Goal: Information Seeking & Learning: Learn about a topic

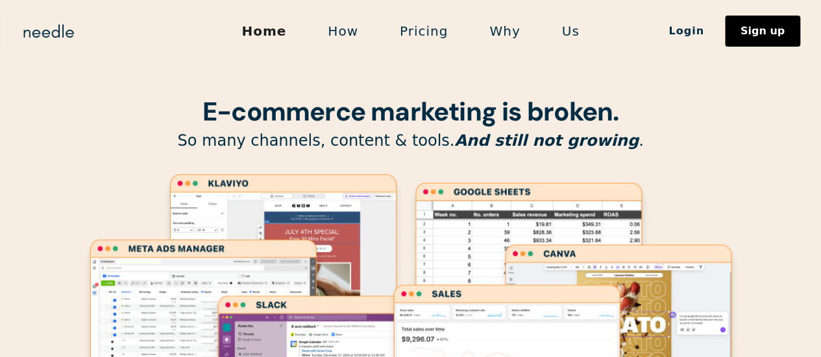
click at [333, 37] on link "How" at bounding box center [343, 31] width 72 height 27
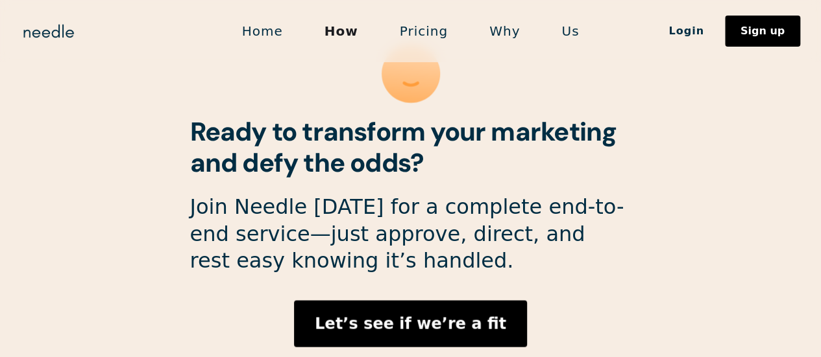
scroll to position [3664, 0]
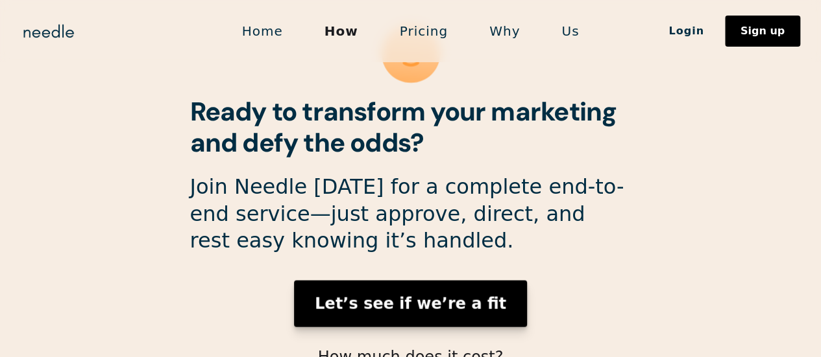
click at [452, 295] on strong "Let’s see if we’re a fit" at bounding box center [410, 304] width 191 height 18
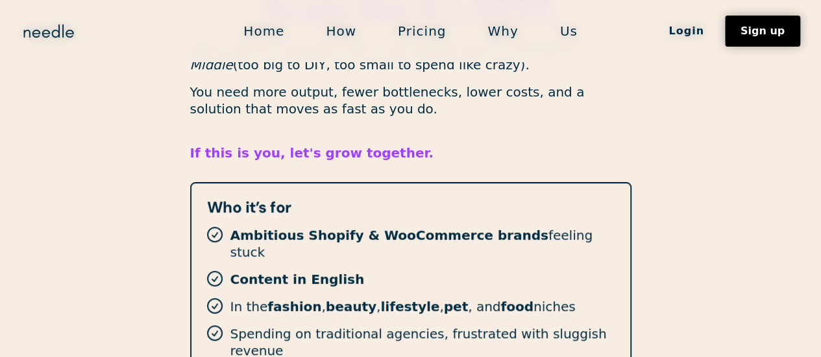
scroll to position [179, 0]
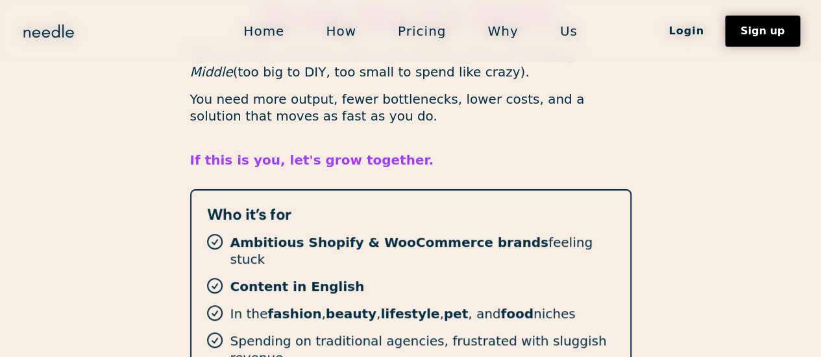
drag, startPoint x: 229, startPoint y: 243, endPoint x: 579, endPoint y: 241, distance: 349.7
click at [579, 241] on div "Ambitious Shopify & WooCommerce brands feeling stuck" at bounding box center [410, 251] width 407 height 34
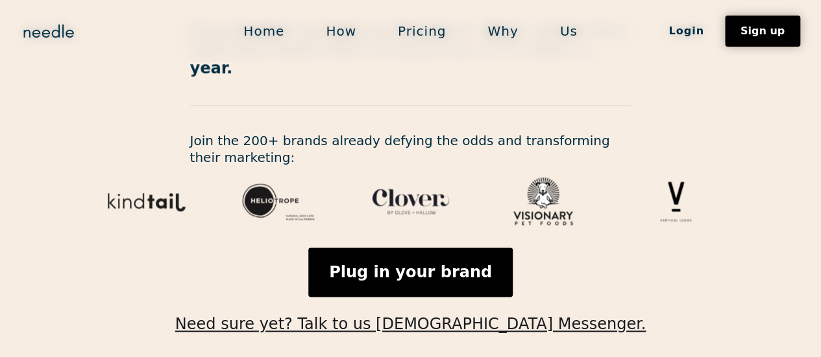
scroll to position [633, 0]
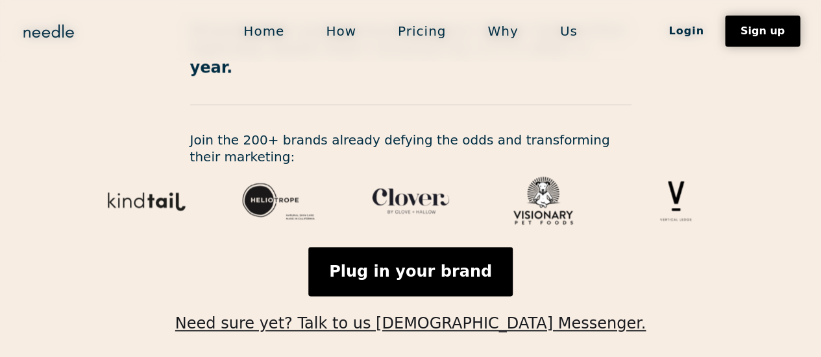
click at [437, 27] on link "Pricing" at bounding box center [422, 31] width 90 height 27
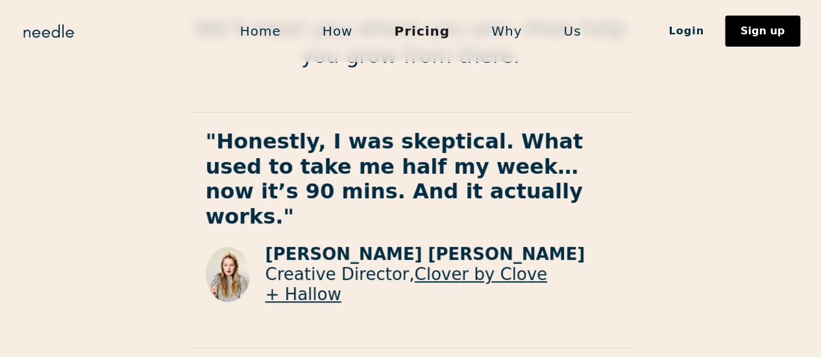
scroll to position [2559, 0]
